Goal: Transaction & Acquisition: Purchase product/service

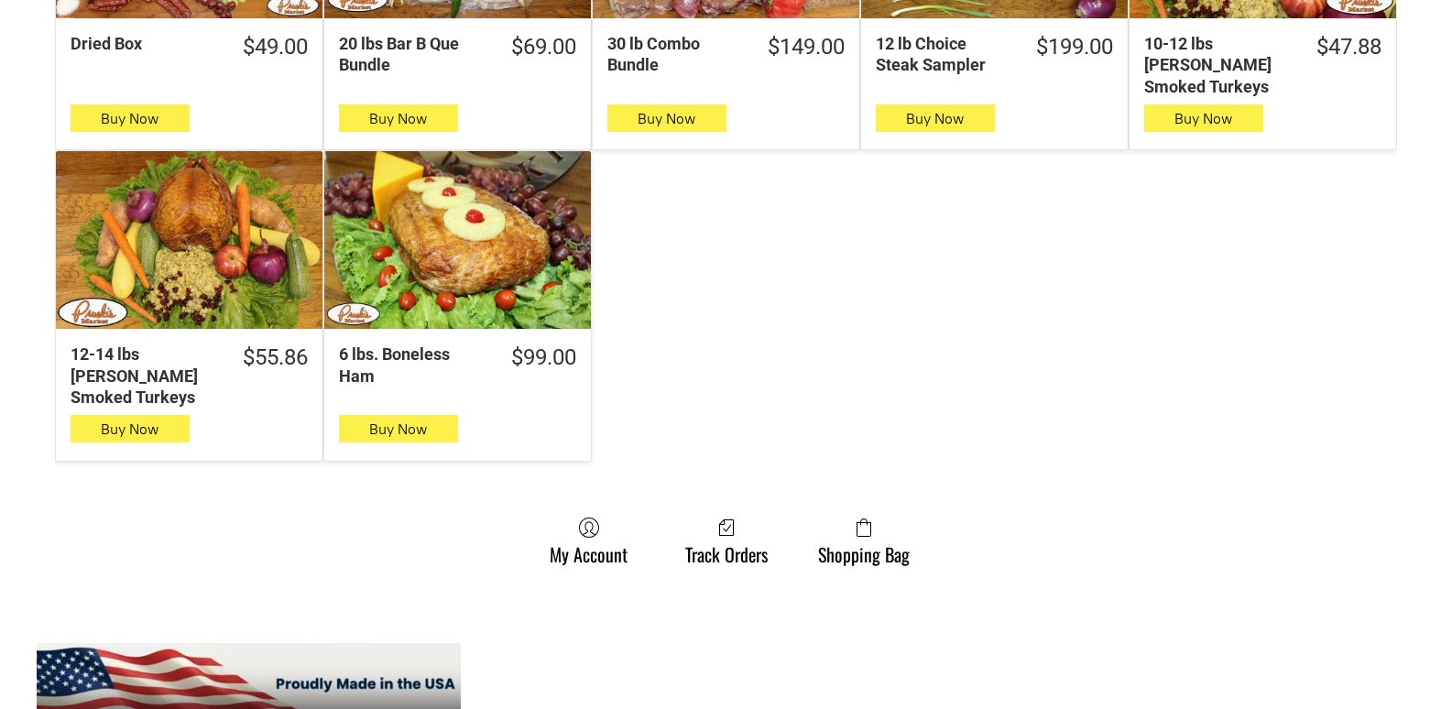
scroll to position [1557, 0]
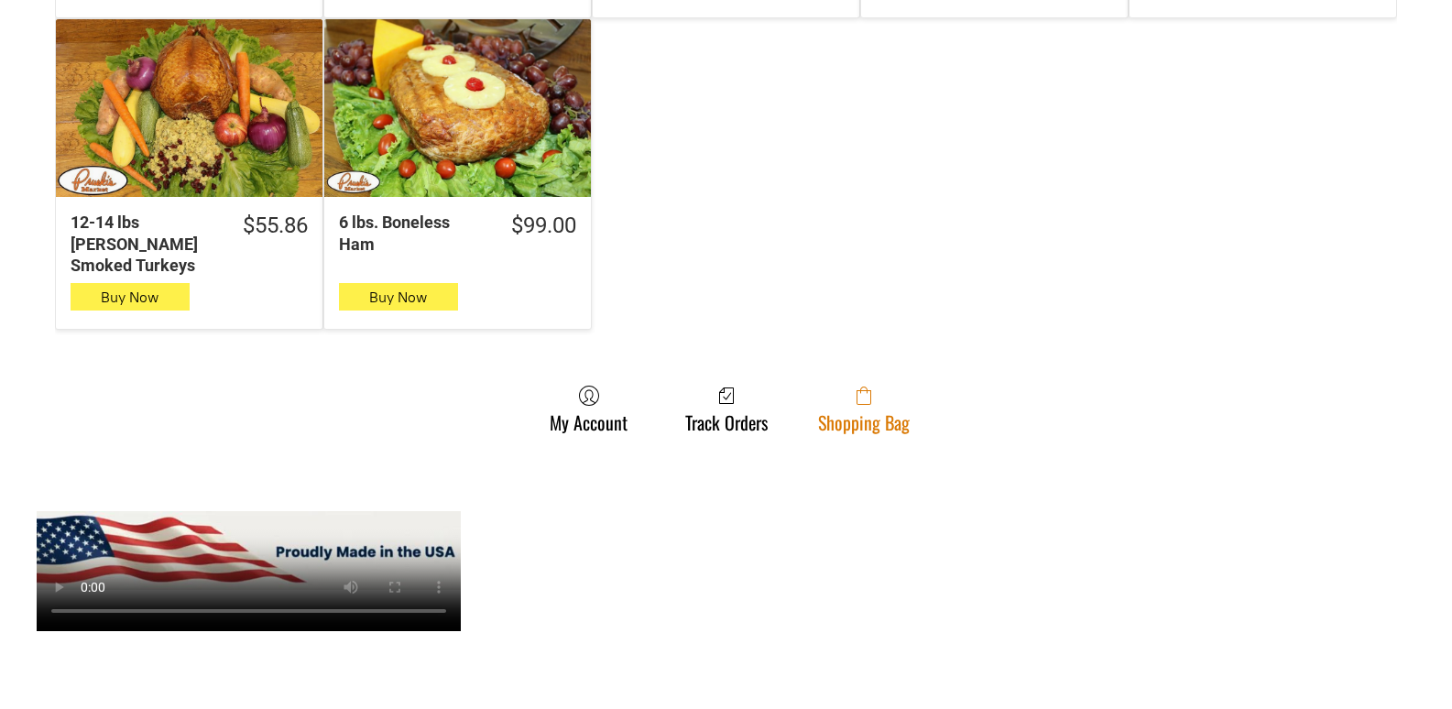
click at [823, 389] on link "Shopping Bag" at bounding box center [864, 409] width 110 height 49
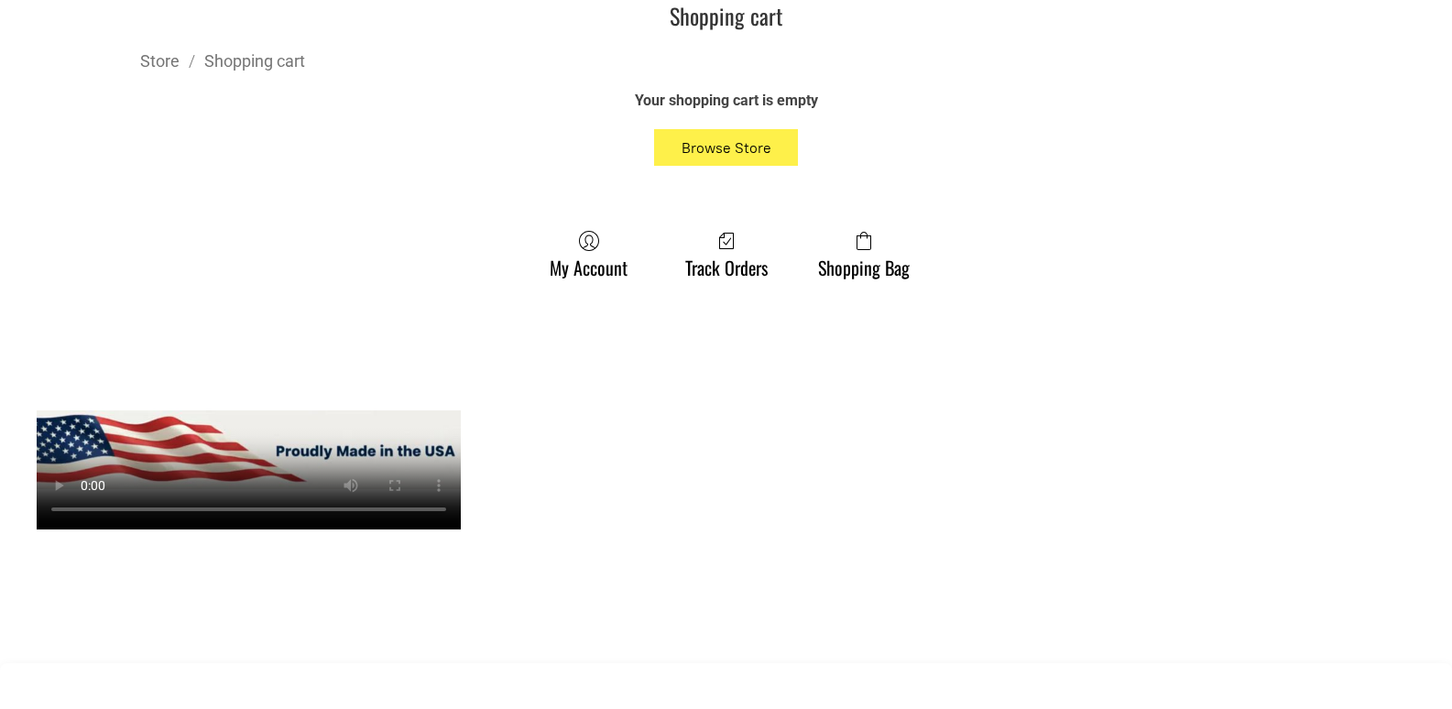
scroll to position [550, 0]
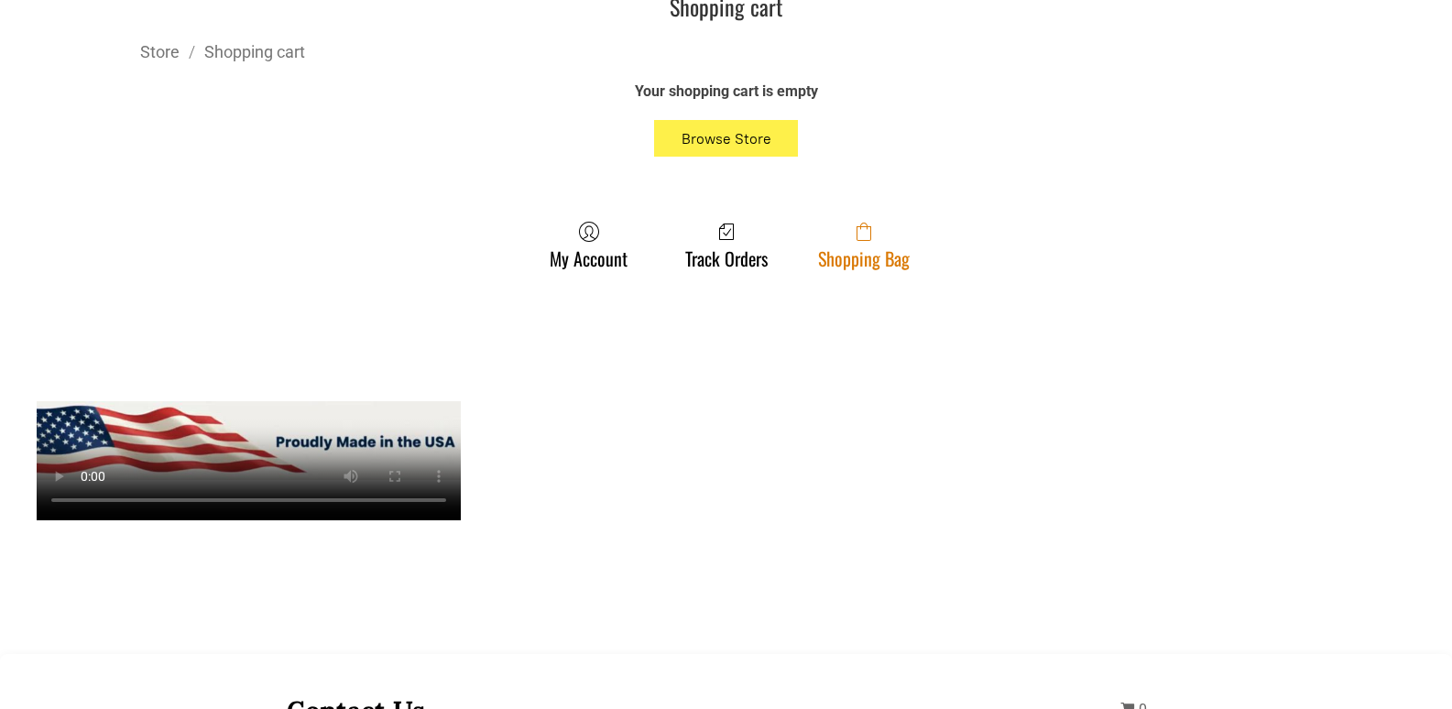
click at [874, 229] on span at bounding box center [864, 232] width 92 height 22
click at [813, 238] on link "Shopping Bag" at bounding box center [864, 245] width 110 height 49
click at [851, 249] on link "Shopping Bag" at bounding box center [864, 245] width 110 height 49
